Goal: Information Seeking & Learning: Learn about a topic

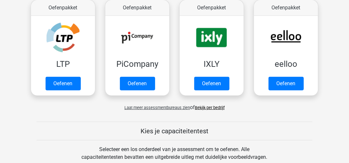
scroll to position [129, 0]
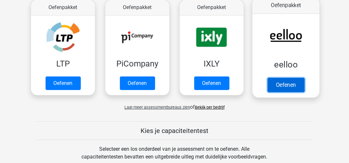
click at [282, 83] on link "Oefenen" at bounding box center [285, 85] width 37 height 14
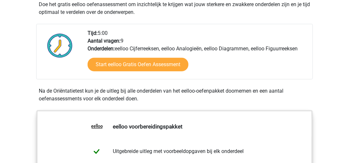
scroll to position [161, 0]
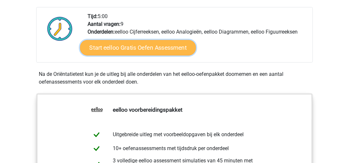
click at [150, 47] on link "Start eelloo Gratis Oefen Assessment" at bounding box center [138, 48] width 116 height 16
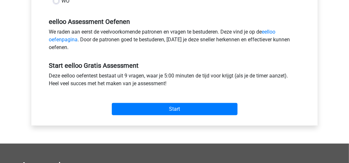
scroll to position [194, 0]
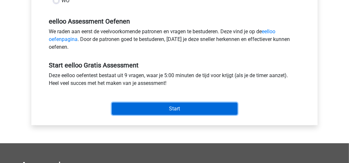
click at [179, 110] on input "Start" at bounding box center [175, 109] width 126 height 12
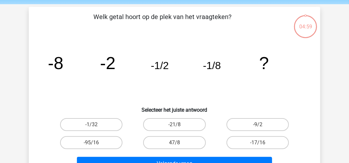
scroll to position [32, 0]
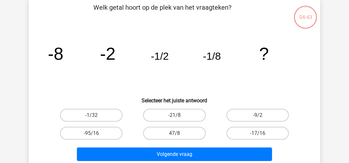
click at [91, 115] on input "-1/32" at bounding box center [93, 117] width 4 height 4
radio input "true"
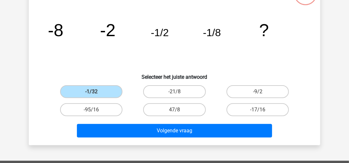
scroll to position [65, 0]
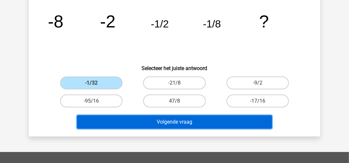
click at [133, 122] on button "Volgende vraag" at bounding box center [174, 122] width 195 height 14
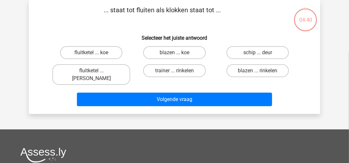
scroll to position [30, 0]
click at [96, 70] on label "fluitketel ... luiden" at bounding box center [91, 74] width 78 height 21
click at [96, 71] on input "fluitketel ... luiden" at bounding box center [93, 73] width 4 height 4
radio input "true"
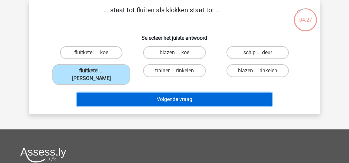
click at [127, 93] on button "Volgende vraag" at bounding box center [174, 100] width 195 height 14
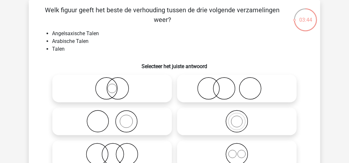
scroll to position [94, 0]
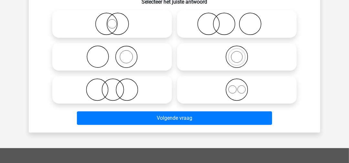
click at [219, 86] on icon at bounding box center [237, 89] width 114 height 23
click at [237, 86] on input "radio" at bounding box center [239, 84] width 4 height 4
radio input "true"
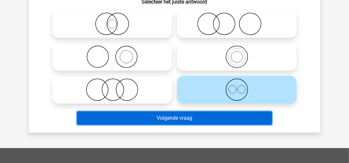
click at [207, 117] on button "Volgende vraag" at bounding box center [174, 118] width 195 height 14
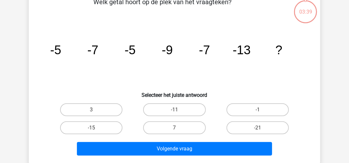
scroll to position [30, 0]
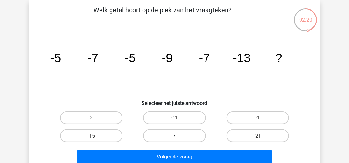
click at [183, 131] on label "7" at bounding box center [174, 135] width 62 height 13
click at [179, 136] on input "7" at bounding box center [176, 138] width 4 height 4
radio input "true"
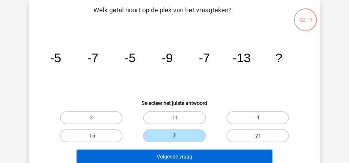
click at [180, 156] on button "Volgende vraag" at bounding box center [174, 157] width 195 height 14
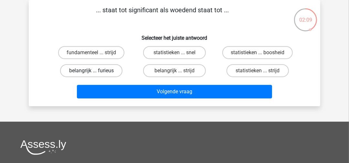
click at [103, 70] on label "belangrijk ... furieus" at bounding box center [91, 70] width 62 height 13
click at [96, 71] on input "belangrijk ... furieus" at bounding box center [93, 73] width 4 height 4
radio input "true"
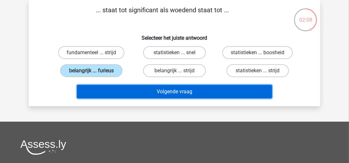
click at [119, 92] on button "Volgende vraag" at bounding box center [174, 92] width 195 height 14
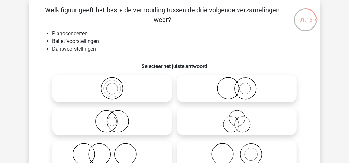
scroll to position [62, 0]
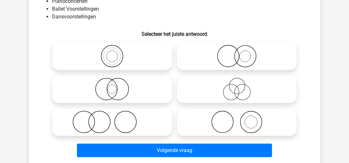
click at [233, 121] on icon at bounding box center [237, 122] width 114 height 23
click at [237, 119] on input "radio" at bounding box center [239, 117] width 4 height 4
radio input "true"
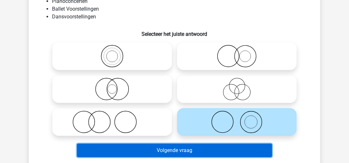
click at [217, 150] on button "Volgende vraag" at bounding box center [174, 151] width 195 height 14
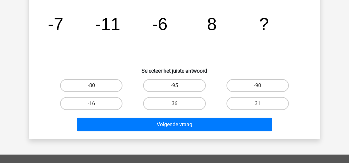
scroll to position [30, 0]
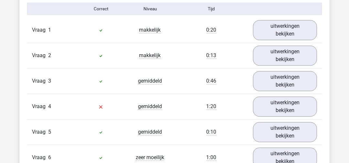
scroll to position [742, 0]
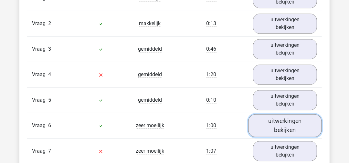
click at [285, 123] on link "uitwerkingen bekijken" at bounding box center [285, 125] width 74 height 23
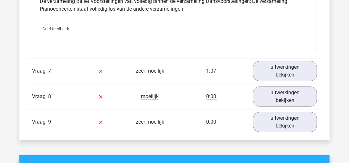
scroll to position [1098, 0]
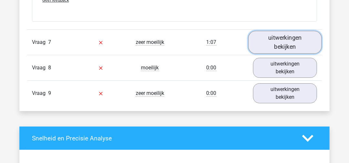
click at [295, 38] on link "uitwerkingen bekijken" at bounding box center [285, 42] width 74 height 23
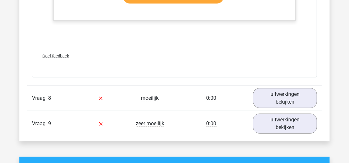
scroll to position [1485, 0]
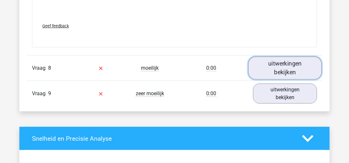
click at [293, 65] on link "uitwerkingen bekijken" at bounding box center [285, 68] width 74 height 23
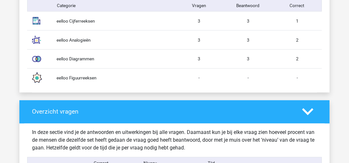
scroll to position [581, 0]
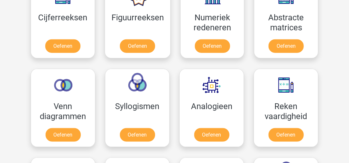
scroll to position [291, 0]
